Goal: Find specific page/section

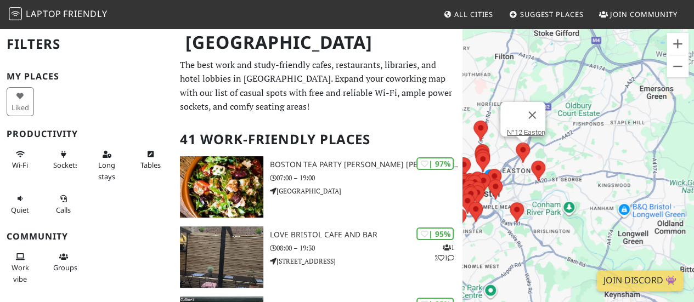
click at [516, 143] on area at bounding box center [516, 143] width 0 height 0
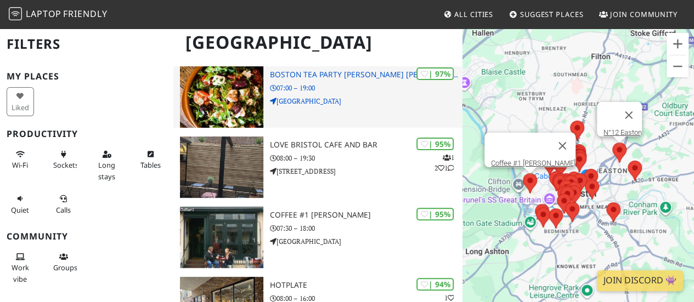
scroll to position [88, 0]
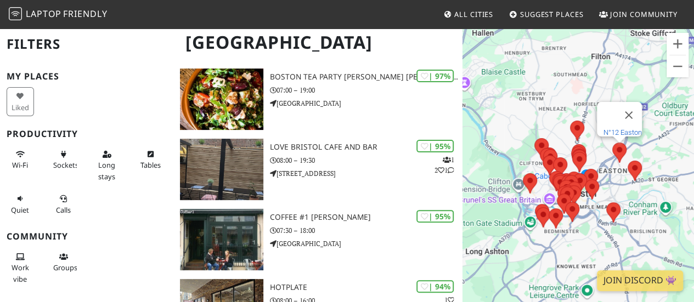
click at [618, 128] on link "N°12 Easton" at bounding box center [622, 132] width 38 height 8
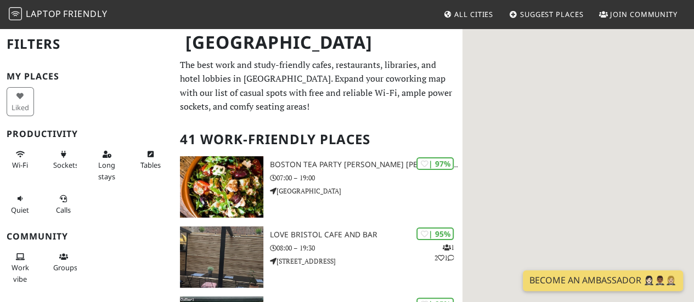
scroll to position [88, 0]
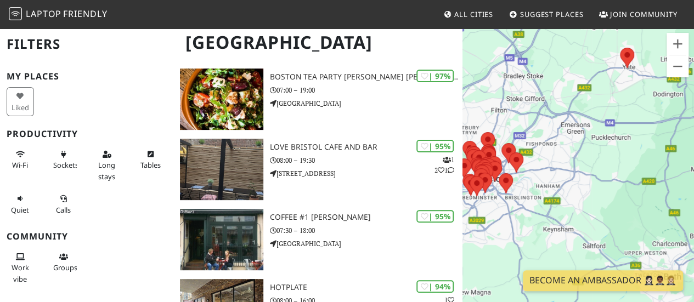
drag, startPoint x: 674, startPoint y: 191, endPoint x: 608, endPoint y: 144, distance: 80.2
click at [608, 144] on div "To navigate, press the arrow keys." at bounding box center [578, 178] width 232 height 302
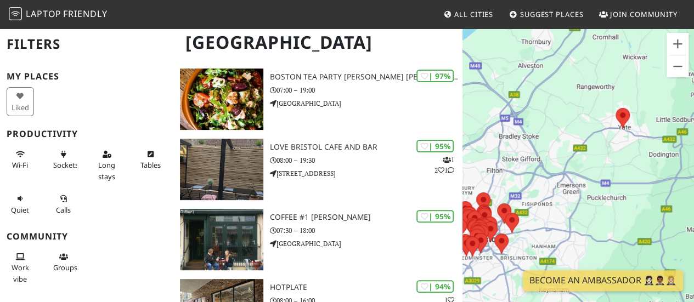
click at [628, 54] on div "To navigate, press the arrow keys." at bounding box center [578, 178] width 232 height 302
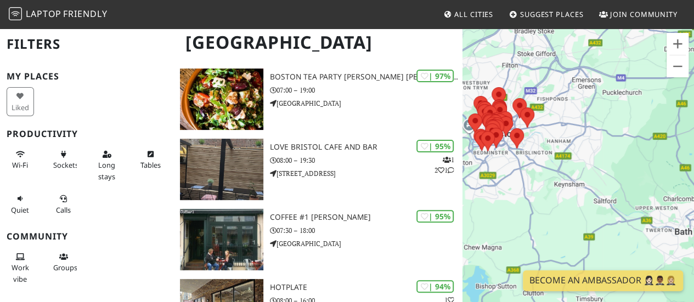
drag, startPoint x: 540, startPoint y: 201, endPoint x: 560, endPoint y: 92, distance: 111.6
click at [560, 92] on div "To navigate, press the arrow keys." at bounding box center [578, 178] width 232 height 302
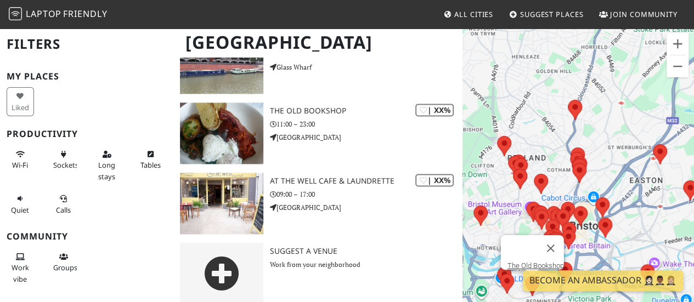
scroll to position [2803, 0]
